Goal: Information Seeking & Learning: Learn about a topic

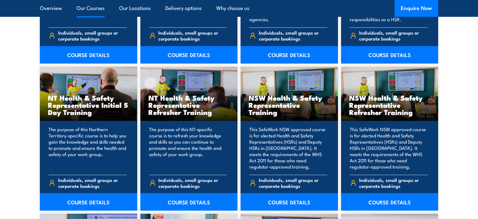
scroll to position [595, 0]
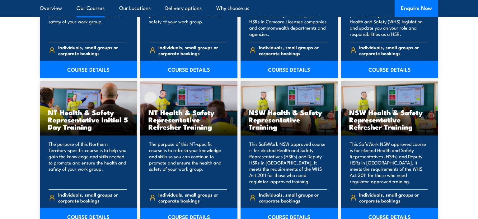
click at [62, 119] on h3 "NT Health & Safety Representative Initial 5 Day Training" at bounding box center [88, 119] width 81 height 21
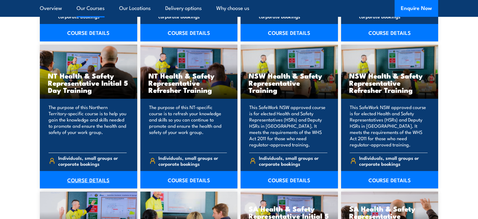
scroll to position [661, 0]
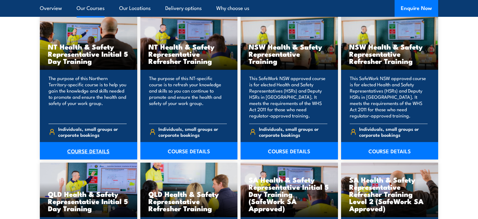
click at [77, 152] on link "COURSE DETAILS" at bounding box center [88, 150] width 97 height 17
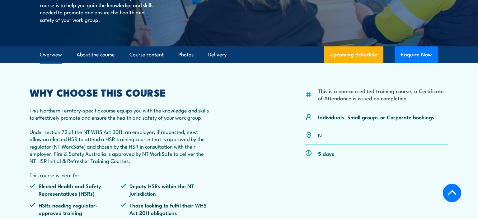
scroll to position [164, 0]
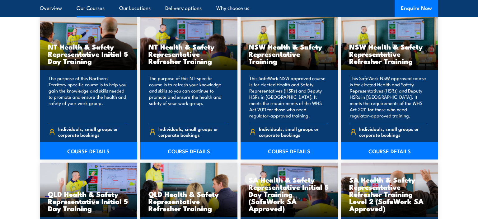
scroll to position [759, 0]
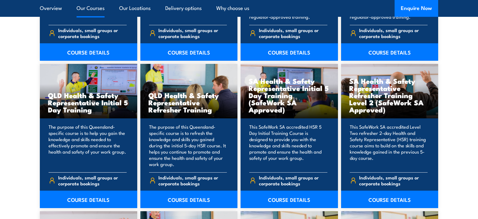
click at [70, 94] on h3 "QLD Health & Safety Representative Initial 5 Day Training" at bounding box center [88, 101] width 81 height 21
click at [73, 200] on link "COURSE DETAILS" at bounding box center [88, 198] width 97 height 17
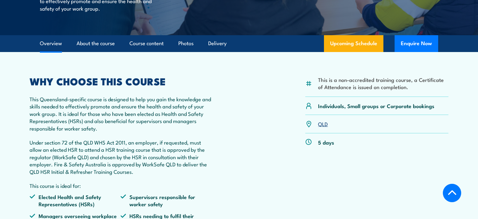
scroll to position [197, 0]
